Goal: Task Accomplishment & Management: Manage account settings

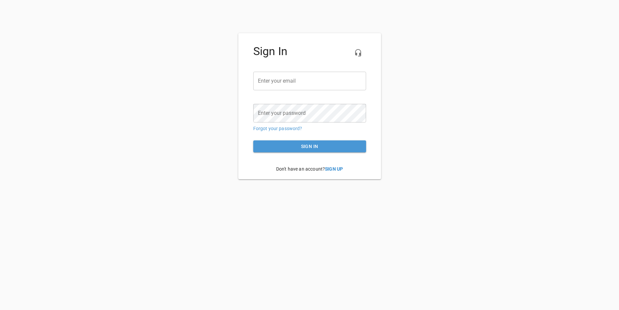
type input "[EMAIL_ADDRESS][DOMAIN_NAME]"
click at [282, 145] on span "Sign in" at bounding box center [310, 146] width 102 height 8
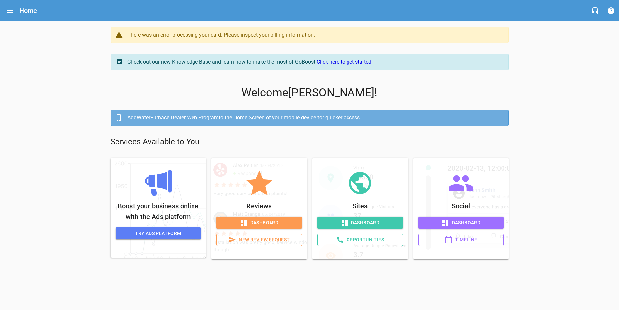
click at [194, 35] on div "There was an error processing your card. Please inspect your billing informatio…" at bounding box center [314, 35] width 375 height 8
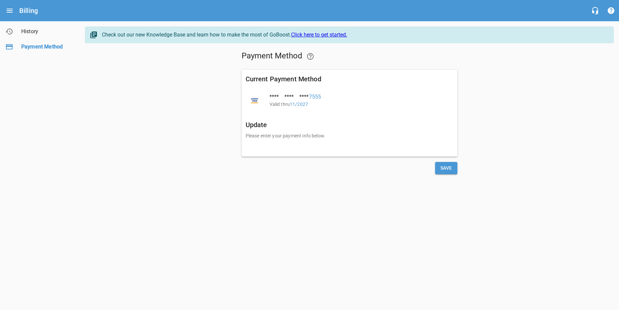
click at [260, 125] on h6 "Update" at bounding box center [350, 125] width 208 height 11
click at [444, 170] on span "Save" at bounding box center [447, 168] width 12 height 8
